Goal: Task Accomplishment & Management: Manage account settings

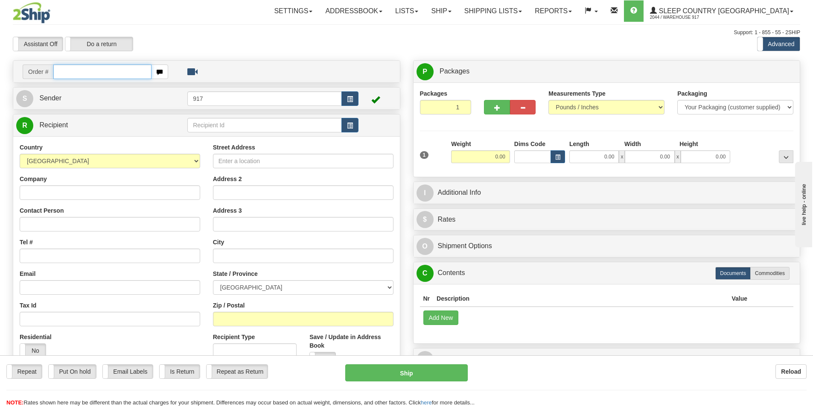
click at [90, 73] on input "text" at bounding box center [102, 71] width 98 height 15
paste input "9000I014978"
type input "9000I014978_HUSHD"
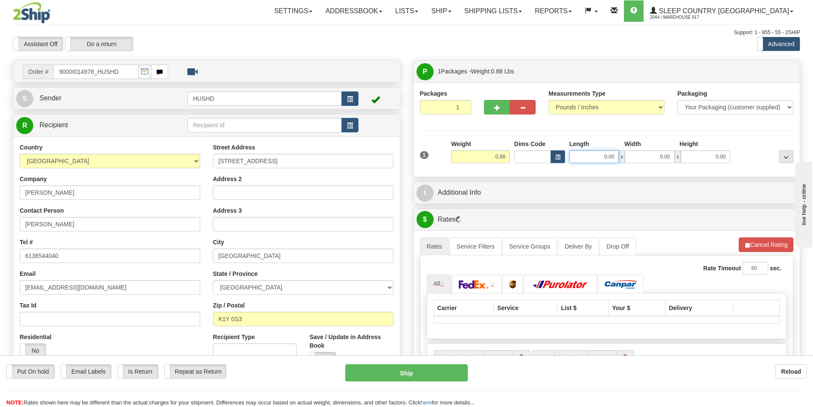
click at [603, 155] on input "0.00" at bounding box center [595, 156] width 50 height 13
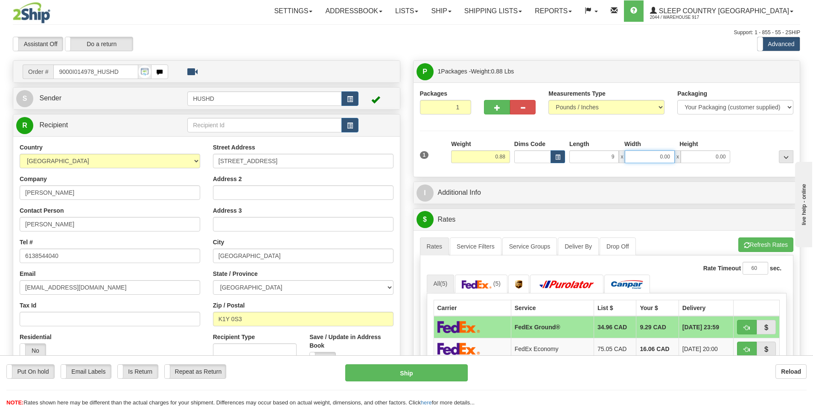
type input "9.00"
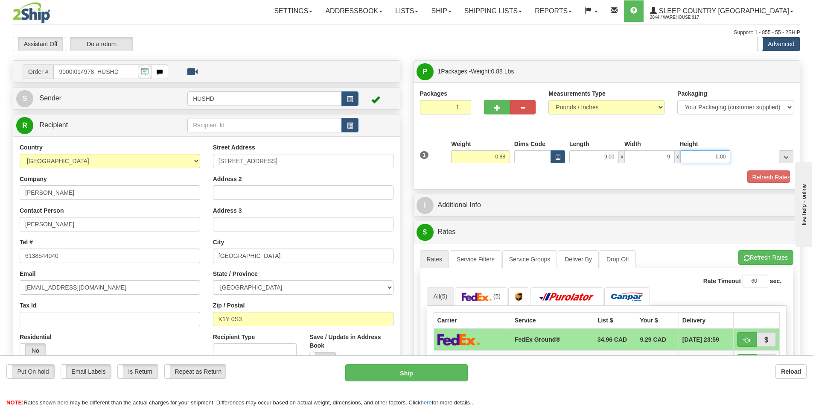
type input "9.00"
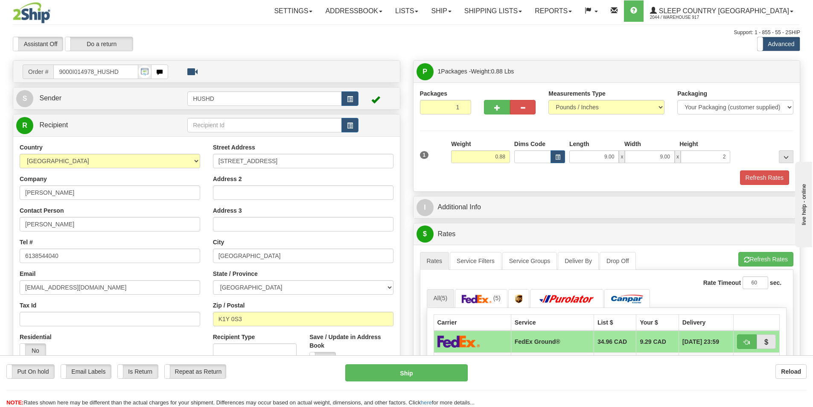
type input "2.00"
click at [588, 178] on div "Refresh Rates" at bounding box center [607, 177] width 378 height 15
click at [769, 174] on button "Refresh Rates" at bounding box center [764, 177] width 49 height 15
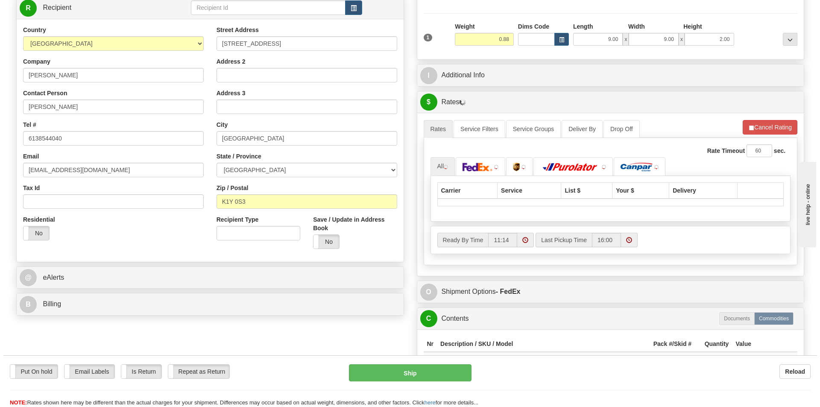
scroll to position [128, 0]
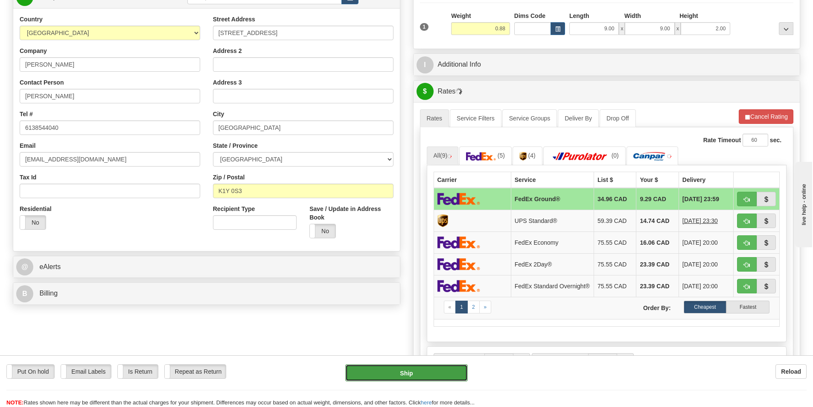
click at [426, 373] on button "Ship" at bounding box center [406, 372] width 123 height 17
type input "92"
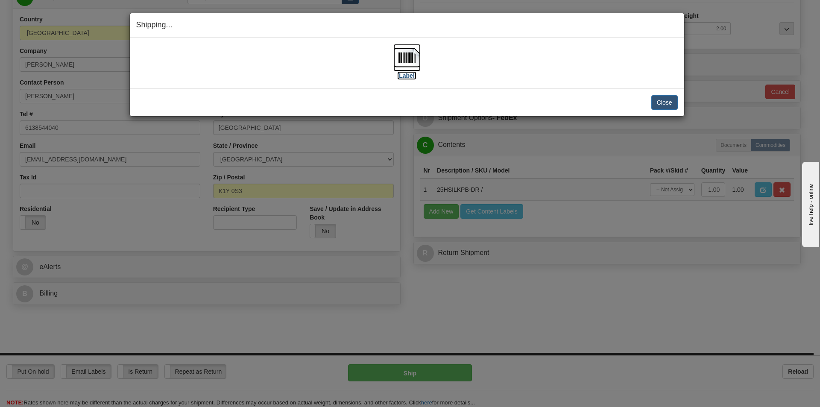
click at [401, 57] on img at bounding box center [406, 57] width 27 height 27
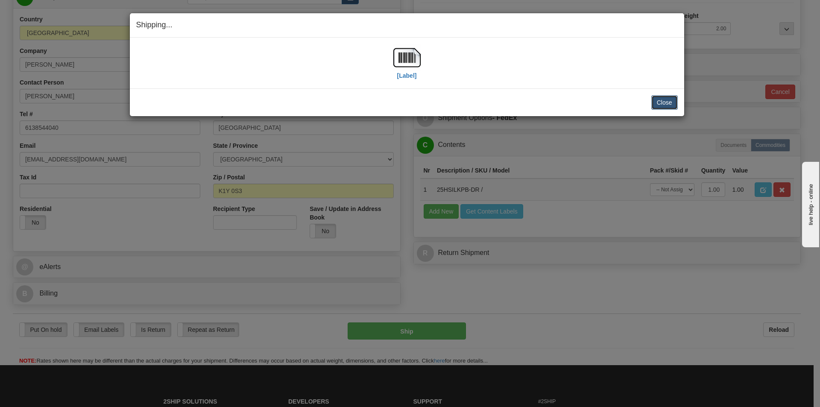
click at [661, 107] on button "Close" at bounding box center [664, 102] width 26 height 15
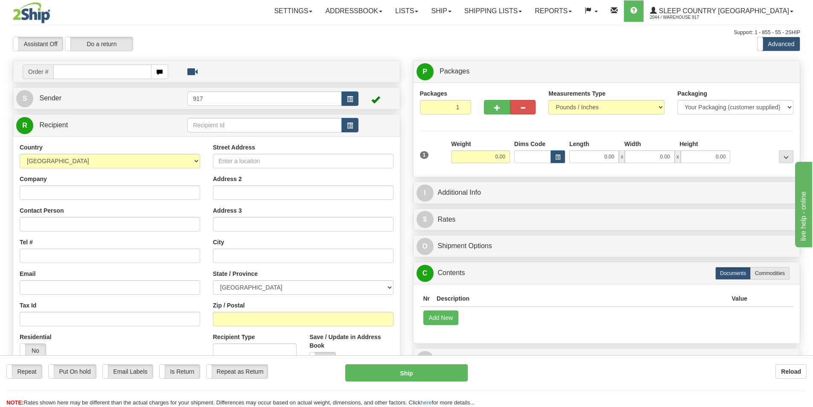
click at [123, 70] on input "text" at bounding box center [102, 71] width 98 height 15
type input "9002I009977_HUSHD"
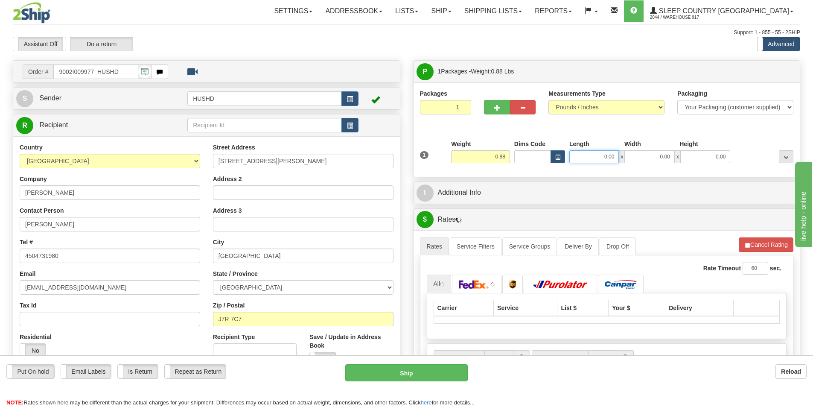
click at [604, 158] on input "0.00" at bounding box center [595, 156] width 50 height 13
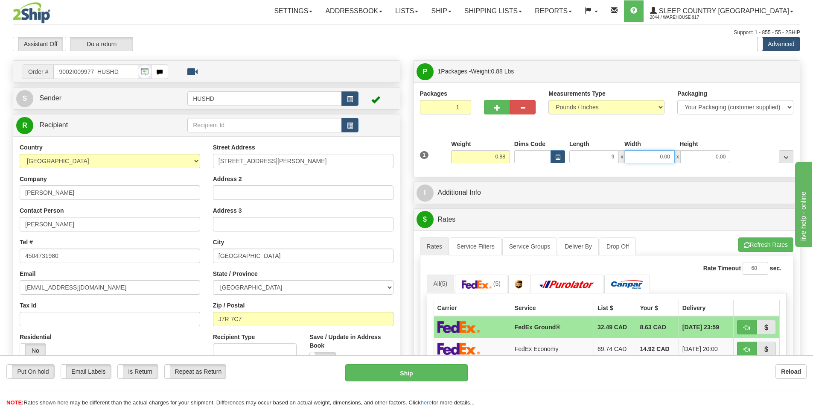
type input "9.00"
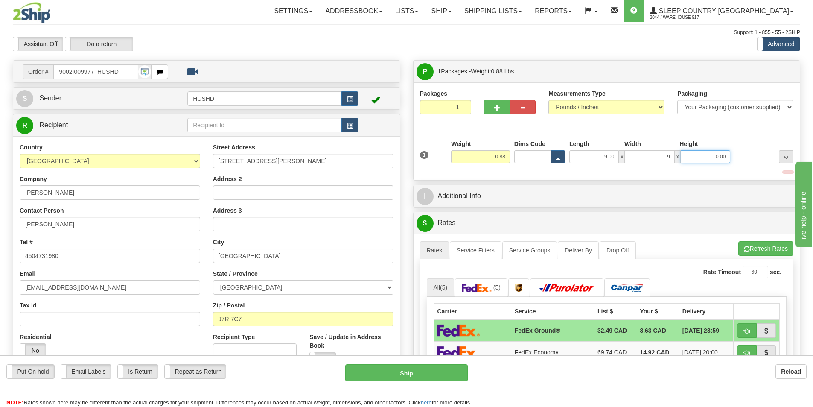
type input "9.00"
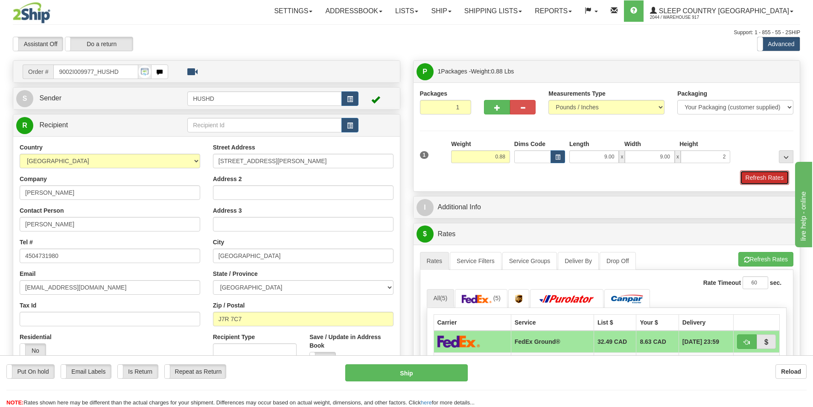
type input "2.00"
click at [767, 176] on button "Refresh Rates" at bounding box center [764, 177] width 49 height 15
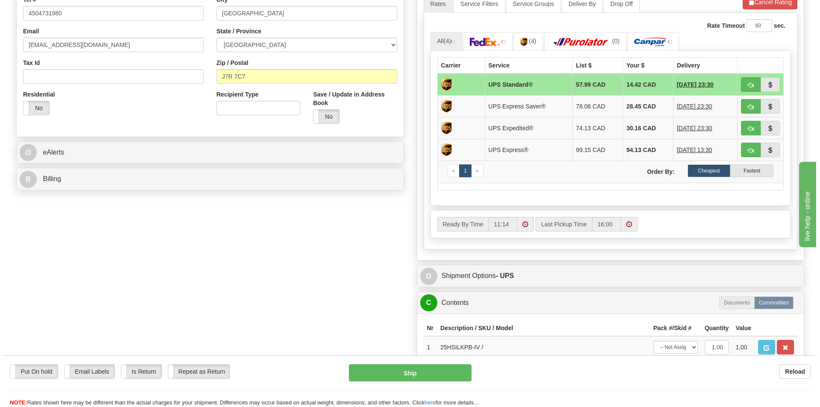
scroll to position [256, 0]
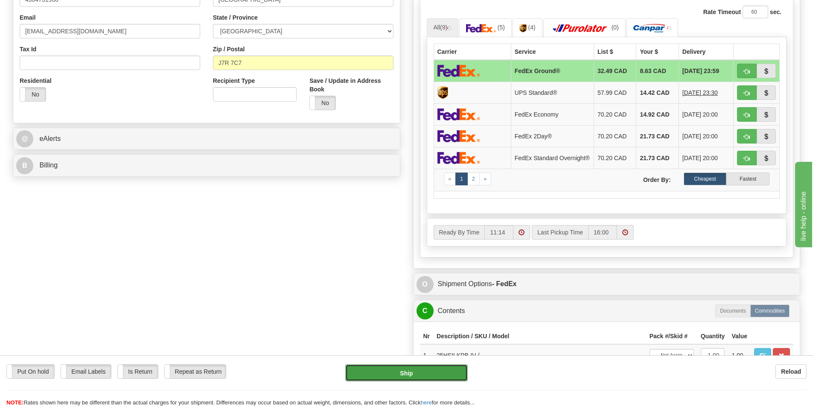
click at [392, 369] on button "Ship" at bounding box center [406, 372] width 123 height 17
type input "92"
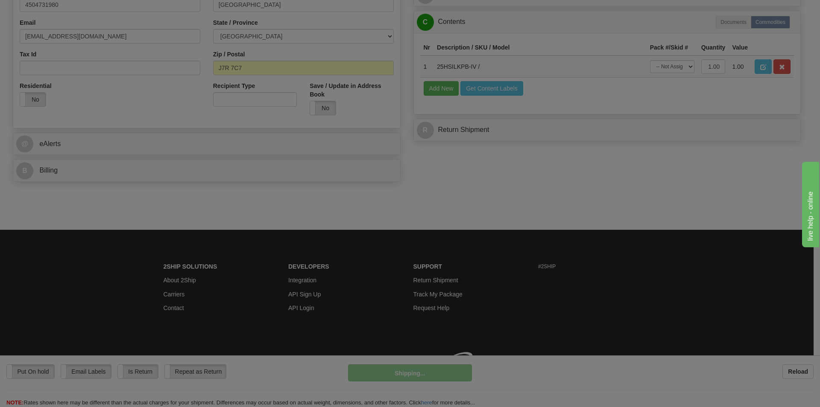
scroll to position [251, 0]
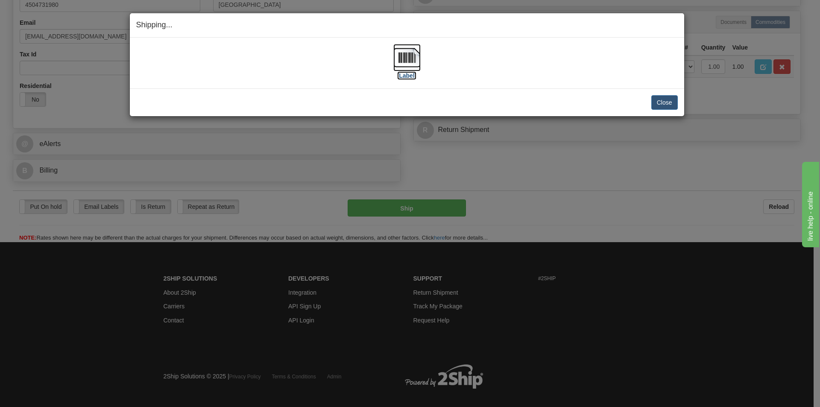
click at [406, 50] on img at bounding box center [406, 57] width 27 height 27
click at [665, 103] on button "Close" at bounding box center [664, 102] width 26 height 15
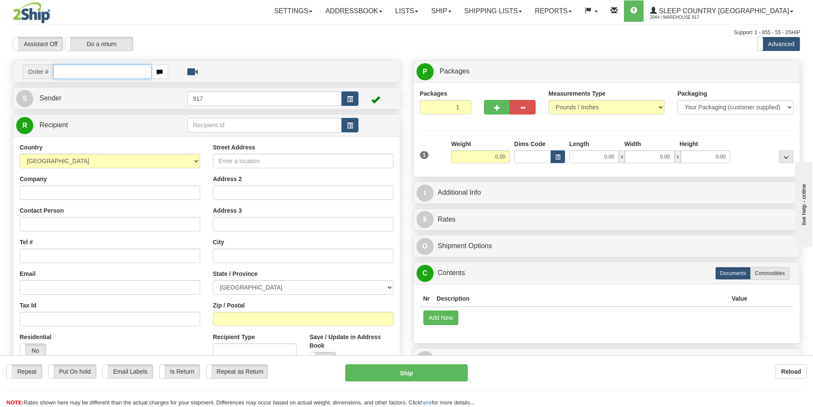
click at [88, 70] on input "text" at bounding box center [102, 71] width 98 height 15
paste input "9000I014956"
type input "9000I014956"
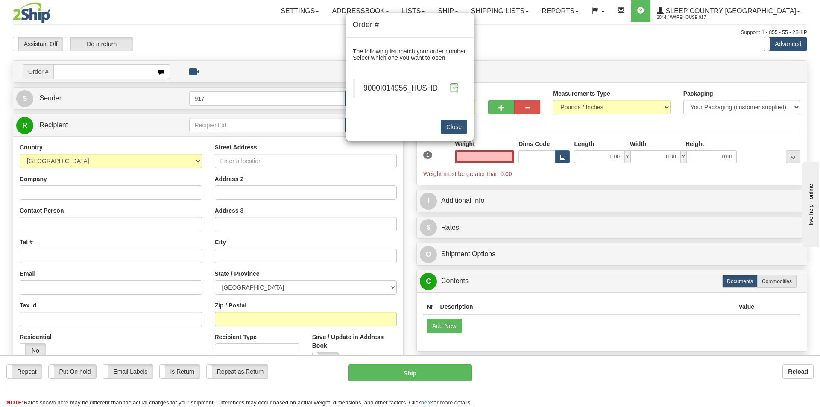
type input "0.00"
click at [454, 88] on span at bounding box center [454, 87] width 9 height 9
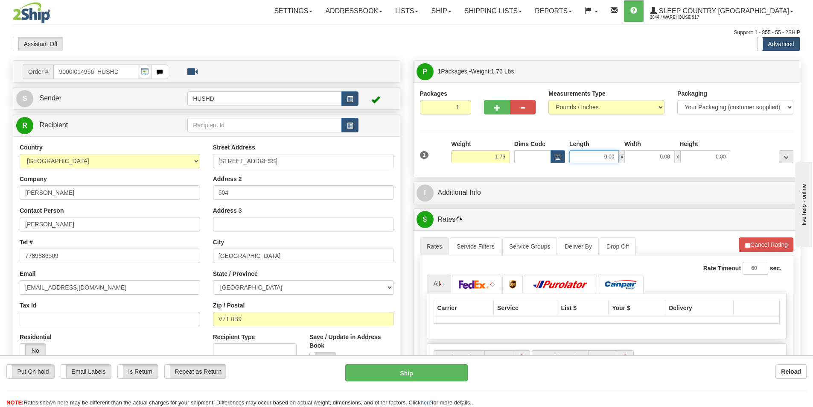
click at [601, 153] on input "0.00" at bounding box center [595, 156] width 50 height 13
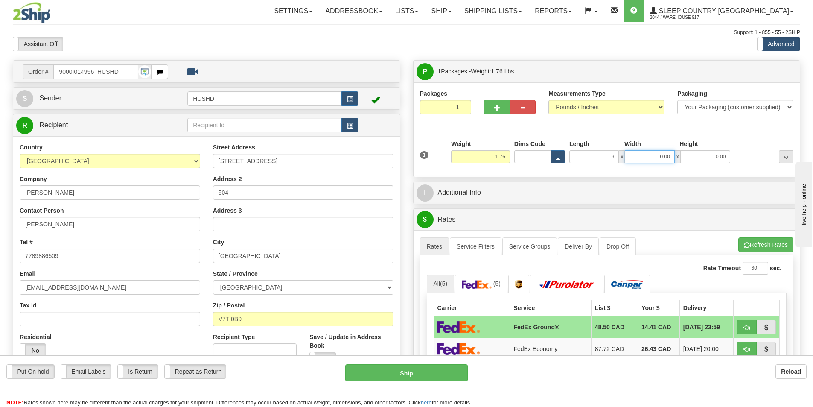
type input "9.00"
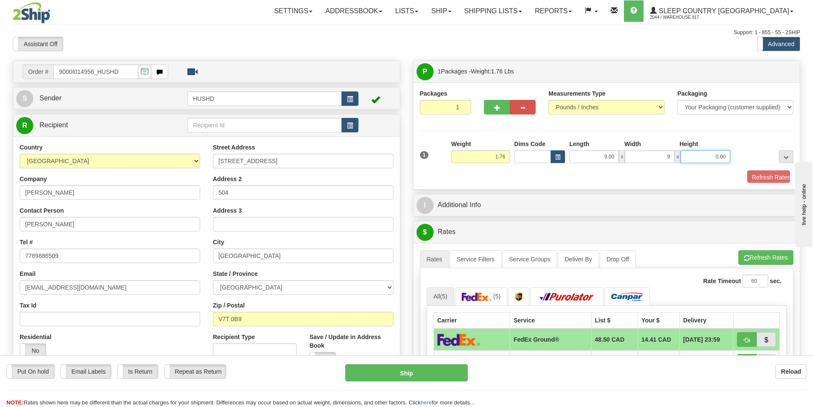
type input "9.00"
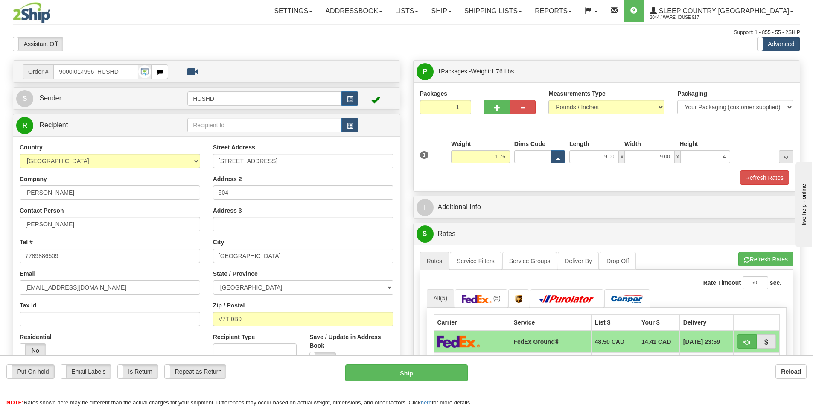
type input "4.00"
click at [604, 190] on div "Packages 1 1 Measurements Type" at bounding box center [607, 136] width 387 height 109
drag, startPoint x: 776, startPoint y: 194, endPoint x: 745, endPoint y: 149, distance: 55.2
click at [775, 193] on div "P Packages 1 Packages - Weight: 1.76 Lbs Shipment Level Shipm. Package Level Pa…" at bounding box center [607, 394] width 401 height 669
click at [745, 149] on div at bounding box center [764, 151] width 63 height 23
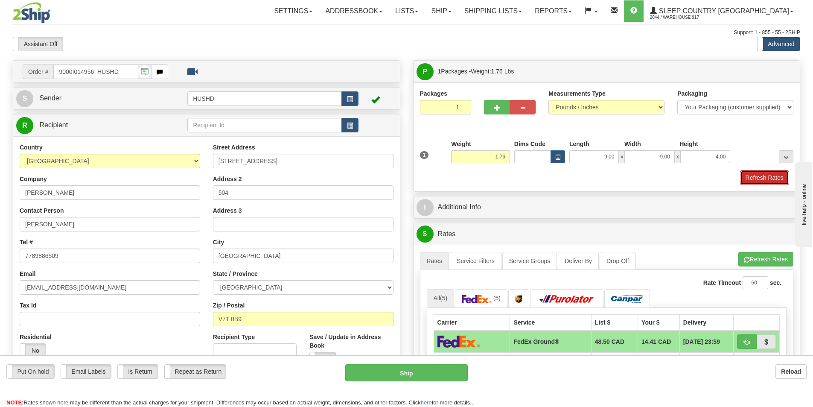
click at [771, 173] on button "Refresh Rates" at bounding box center [764, 177] width 49 height 15
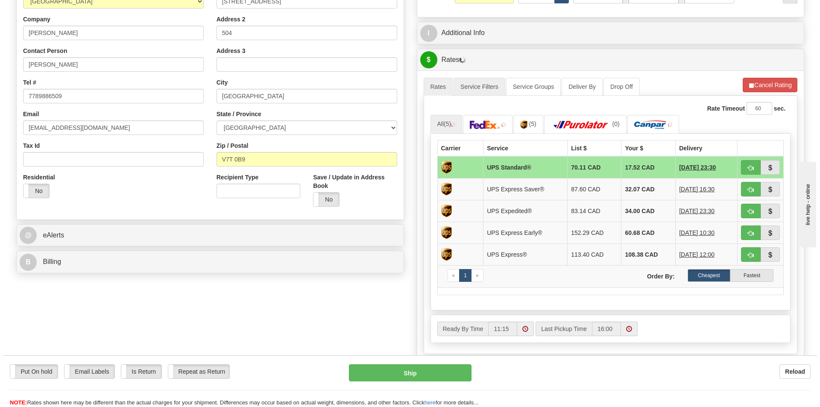
scroll to position [171, 0]
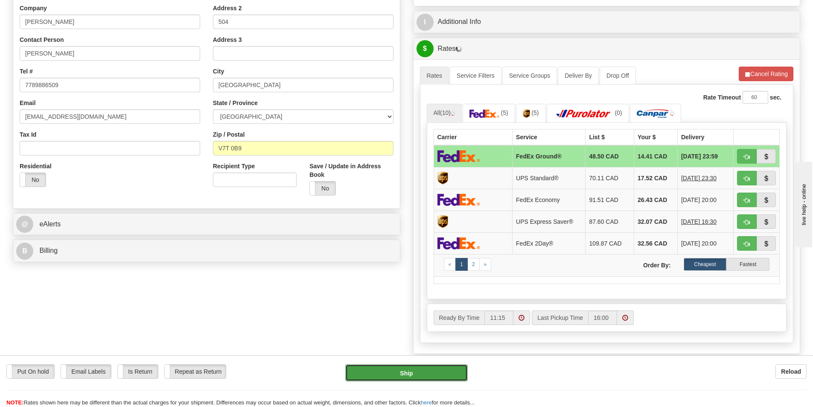
click at [407, 368] on button "Ship" at bounding box center [406, 372] width 123 height 17
type input "92"
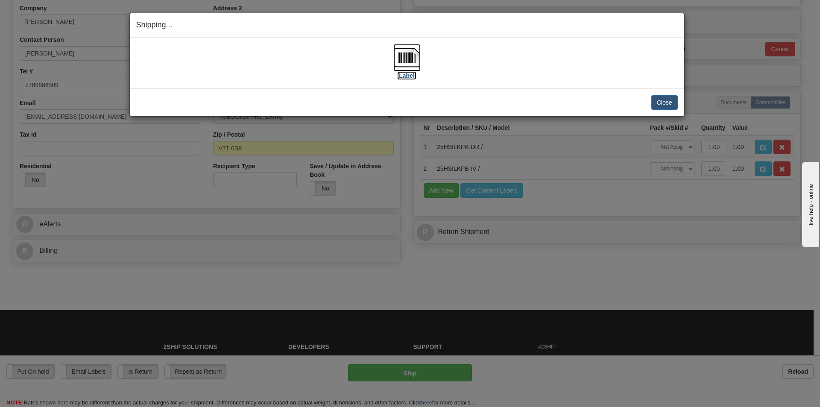
click at [417, 58] on img at bounding box center [406, 57] width 27 height 27
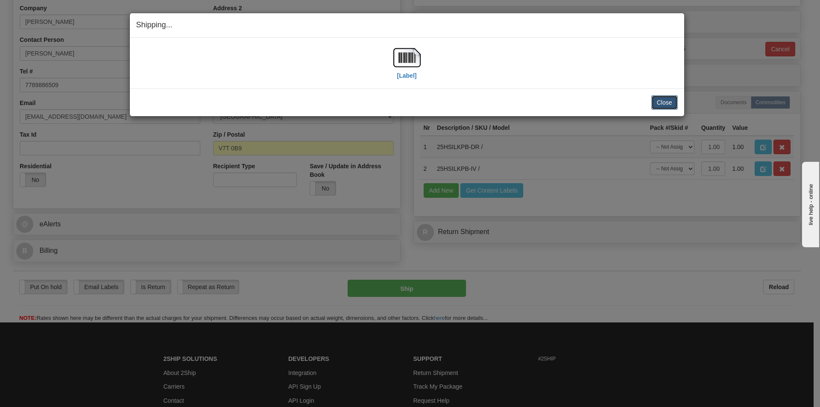
click at [661, 99] on button "Close" at bounding box center [664, 102] width 26 height 15
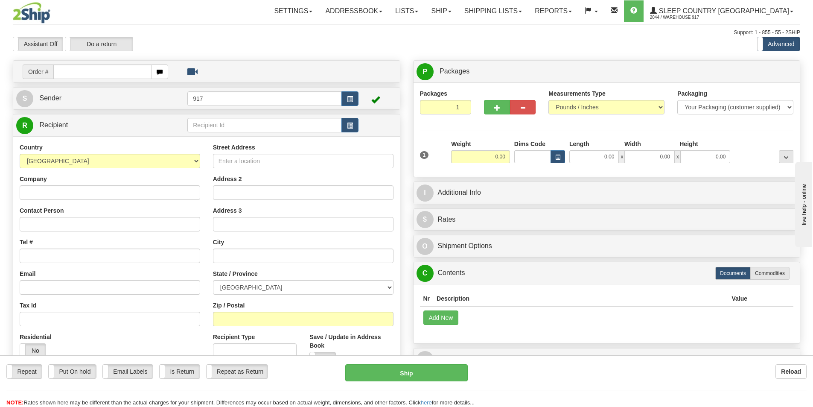
click at [91, 70] on input "text" at bounding box center [102, 71] width 98 height 15
type input "9"
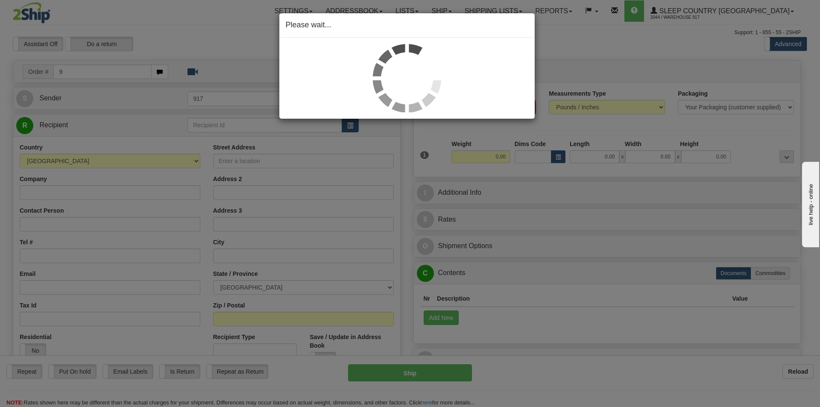
click at [156, 82] on div "Please wait..." at bounding box center [410, 203] width 820 height 407
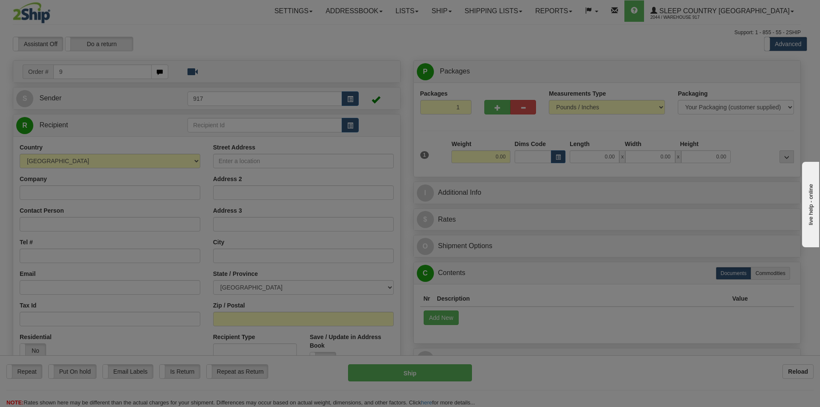
click at [156, 82] on body "Training Course Close Toggle navigation Settings Shipping Preferences New Recip…" at bounding box center [410, 203] width 820 height 407
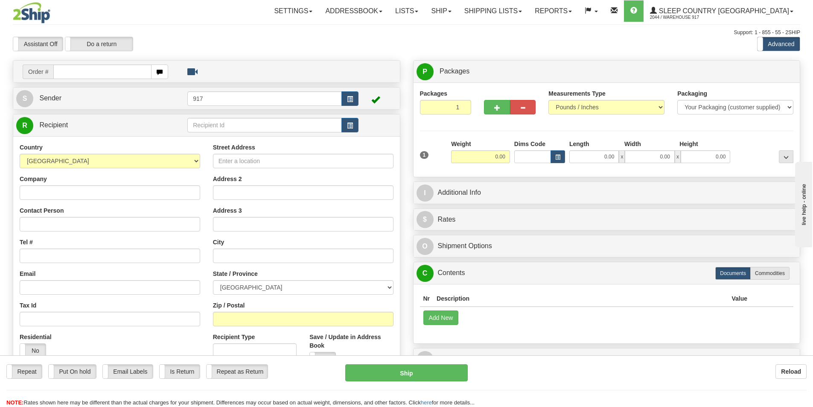
click at [79, 72] on input "text" at bounding box center [102, 71] width 98 height 15
click at [103, 73] on input "text" at bounding box center [102, 71] width 98 height 15
paste input "1054146-178246"
type input "1054146-178246"
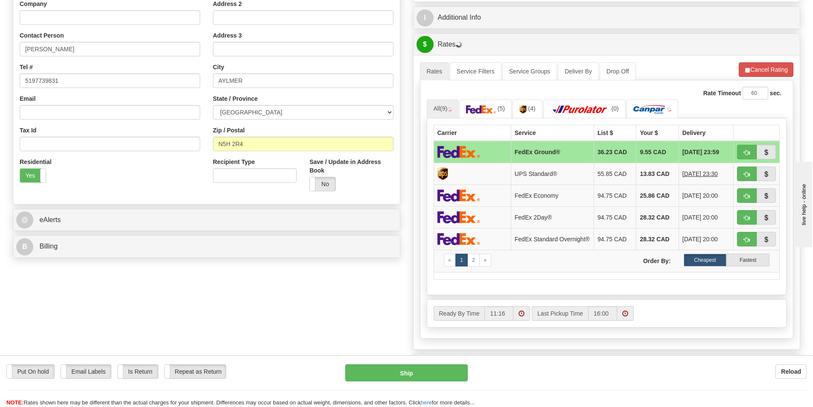
scroll to position [214, 0]
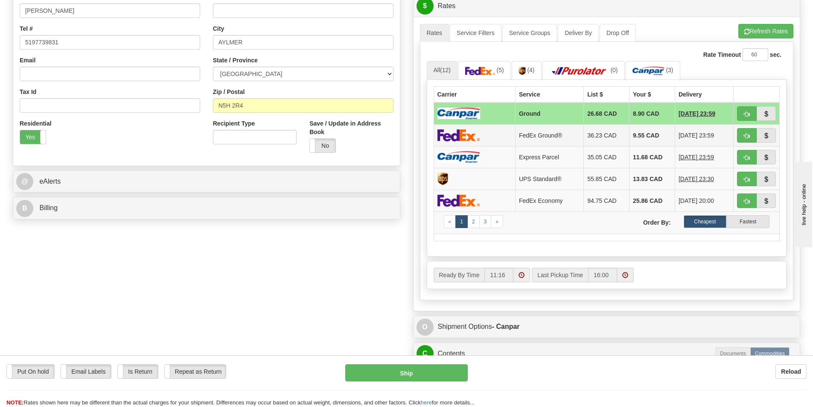
click at [515, 139] on td "FedEx Ground®" at bounding box center [549, 135] width 68 height 22
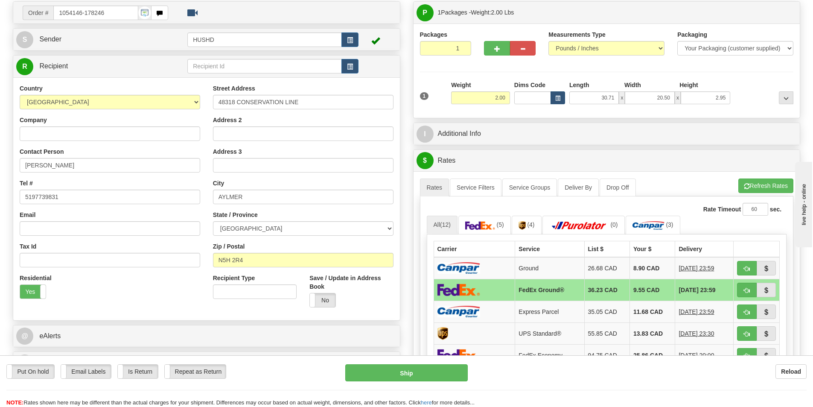
scroll to position [0, 0]
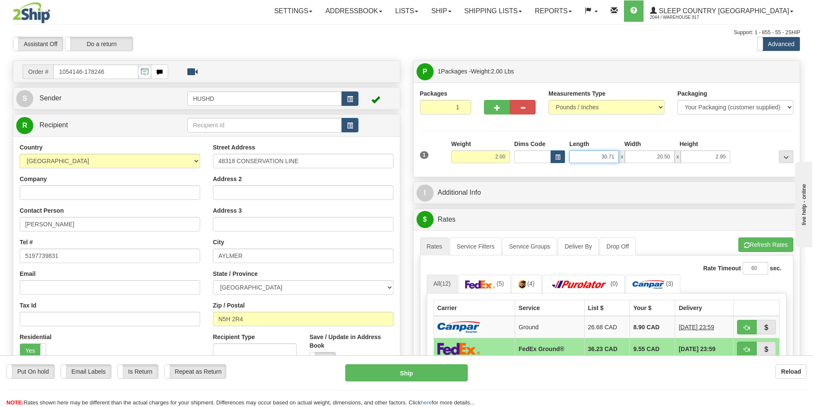
click at [602, 153] on input "30.71" at bounding box center [595, 156] width 50 height 13
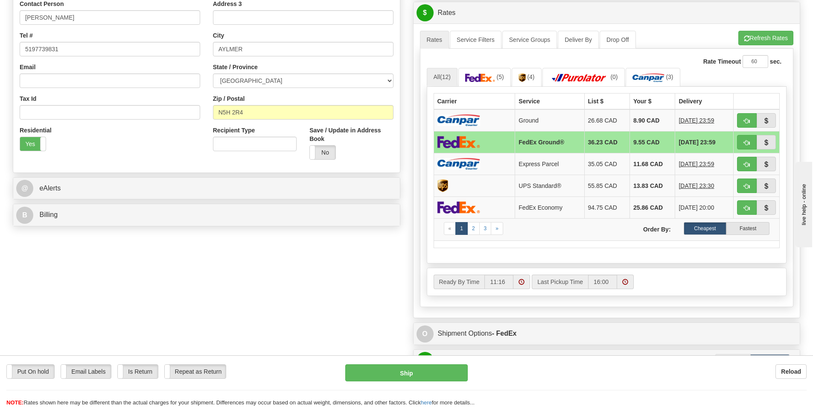
scroll to position [43, 0]
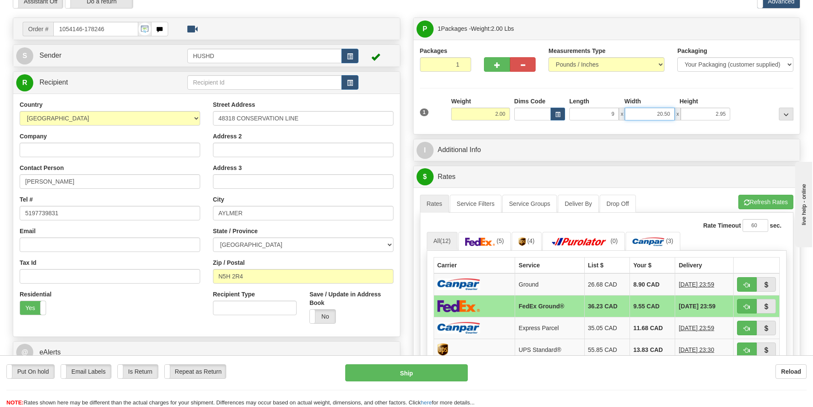
type input "9.00"
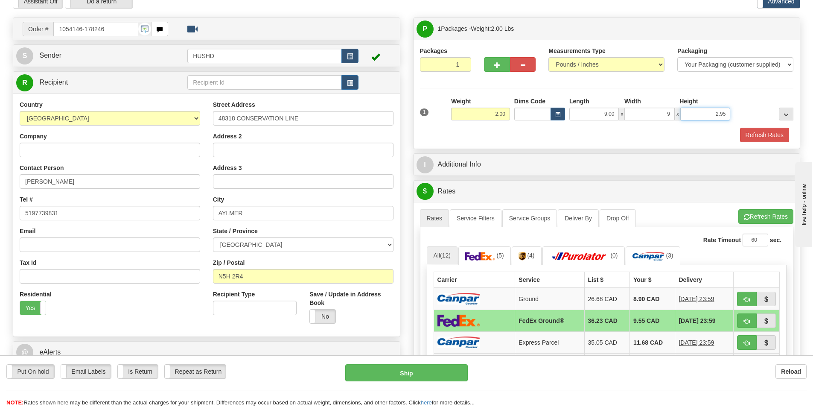
type input "9.00"
type input "4.00"
click at [769, 149] on div "P Packages 1 Packages - Weight: 2.00 Lbs Shipment Level Shipm. Package Level Pa…" at bounding box center [607, 351] width 401 height 667
click at [758, 153] on div "I Additional Info" at bounding box center [607, 164] width 388 height 23
click at [766, 138] on button "Refresh Rates" at bounding box center [764, 135] width 49 height 15
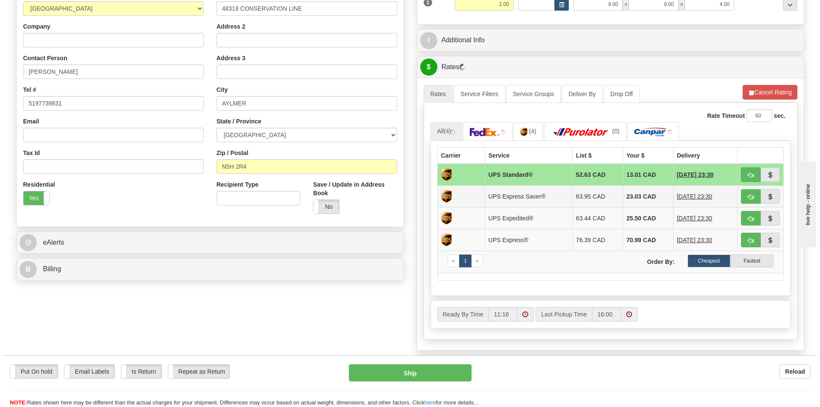
scroll to position [214, 0]
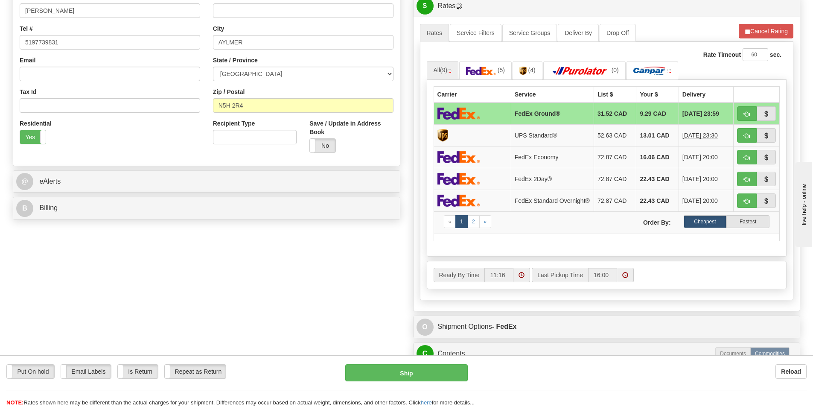
click at [541, 116] on td "FedEx Ground®" at bounding box center [552, 113] width 83 height 22
click at [427, 375] on button "Ship" at bounding box center [406, 372] width 123 height 17
type input "92"
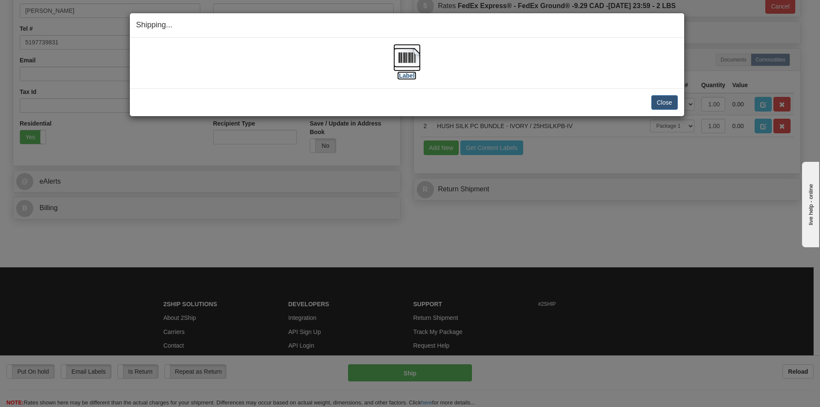
click at [412, 75] on label "[Label]" at bounding box center [407, 75] width 20 height 9
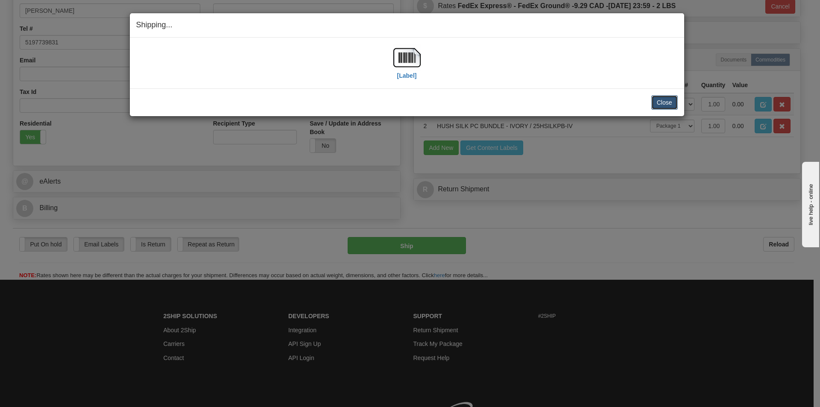
click at [661, 107] on button "Close" at bounding box center [664, 102] width 26 height 15
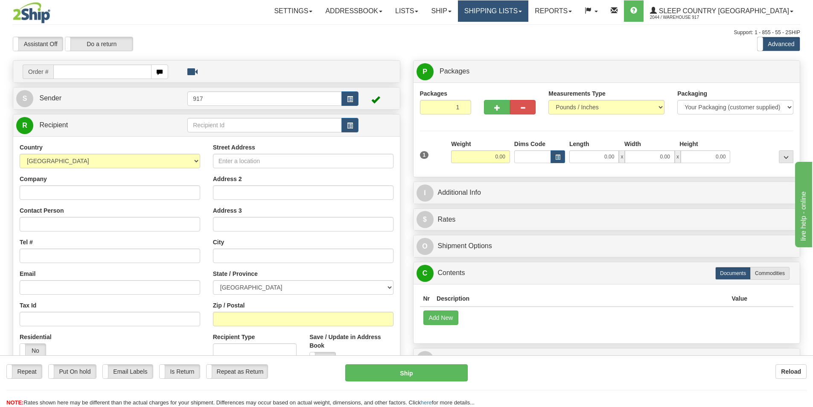
click at [514, 6] on link "Shipping lists" at bounding box center [493, 10] width 70 height 21
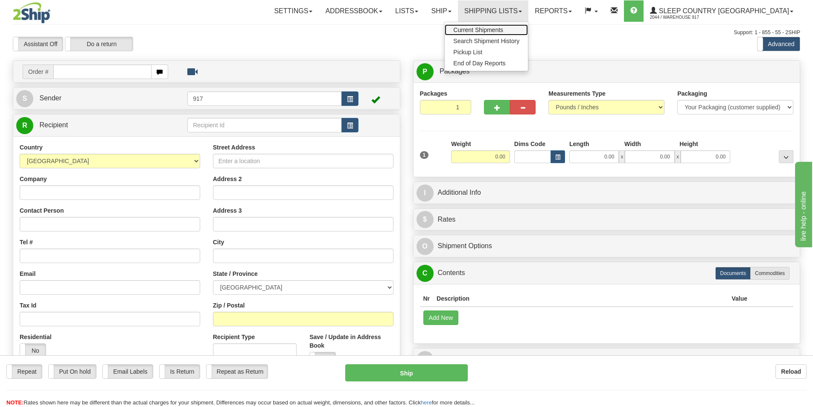
click at [503, 32] on span "Current Shipments" at bounding box center [478, 29] width 50 height 7
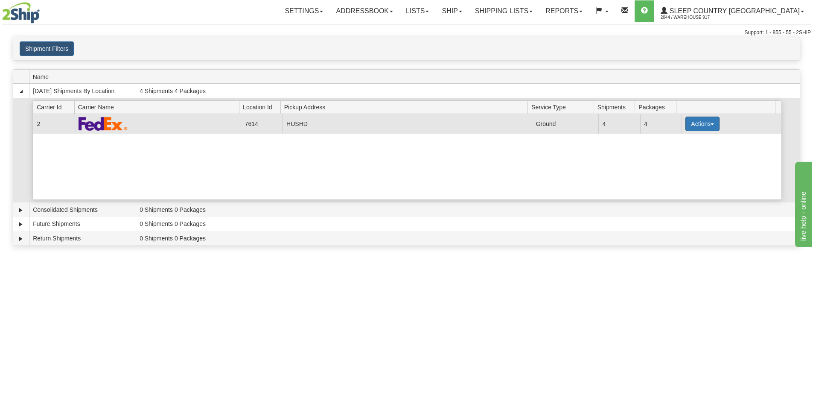
click at [692, 128] on button "Actions" at bounding box center [703, 124] width 34 height 15
click at [685, 151] on link "Close" at bounding box center [685, 151] width 68 height 11
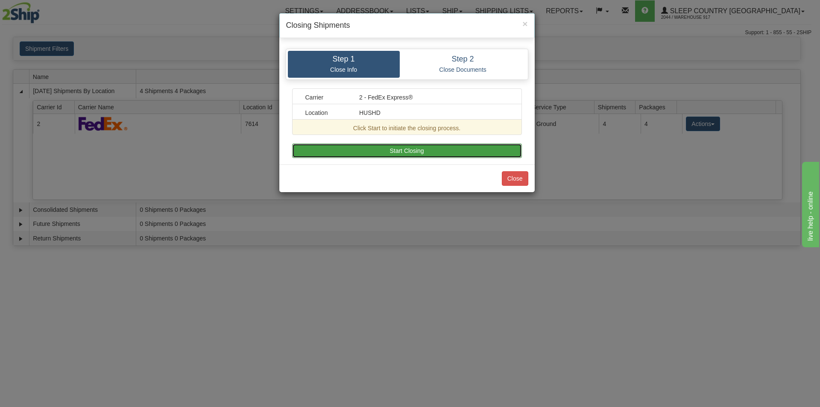
click at [484, 147] on button "Start Closing" at bounding box center [407, 150] width 230 height 15
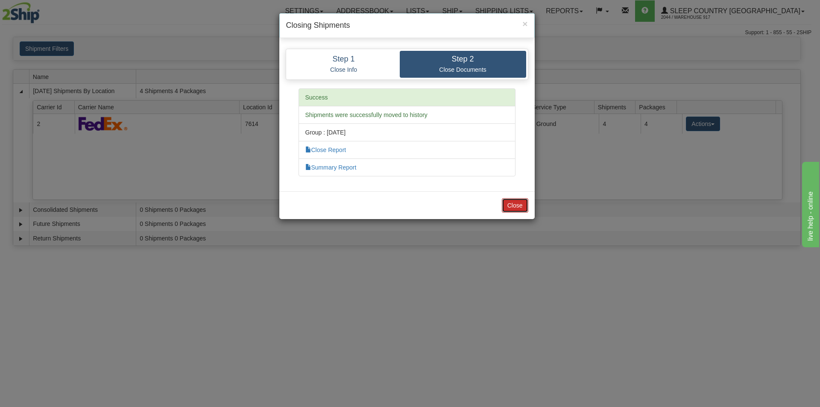
click at [521, 209] on button "Close" at bounding box center [515, 205] width 26 height 15
